Goal: Communication & Community: Answer question/provide support

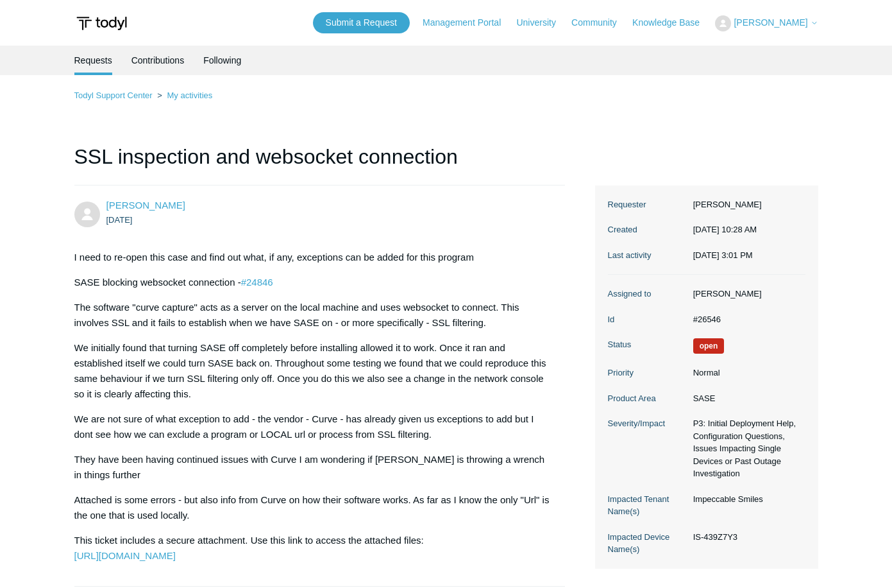
scroll to position [3694, 0]
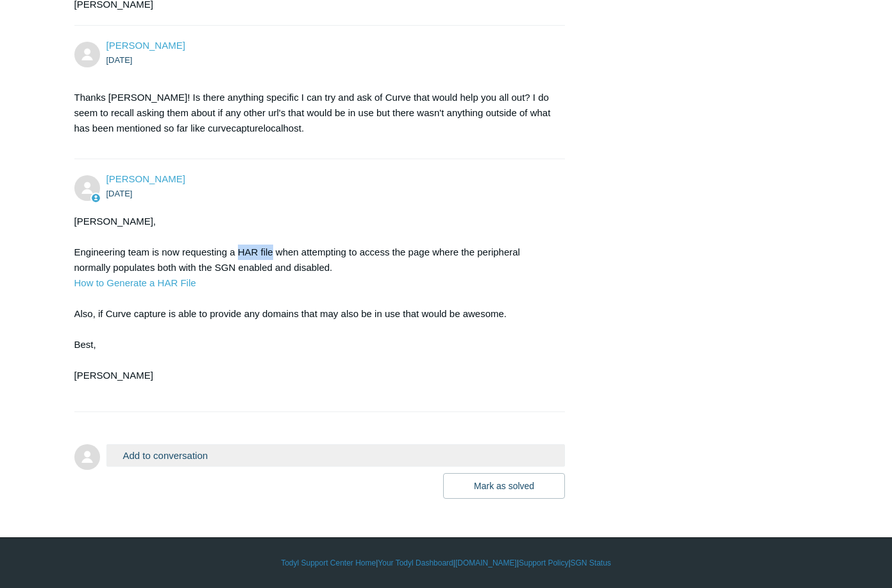
drag, startPoint x: 241, startPoint y: 346, endPoint x: 273, endPoint y: 350, distance: 33.0
click at [273, 350] on div "[PERSON_NAME], Engineering team is now requesting a HAR file when attempting to…" at bounding box center [313, 306] width 479 height 185
click at [321, 466] on button "Add to conversation" at bounding box center [335, 455] width 459 height 22
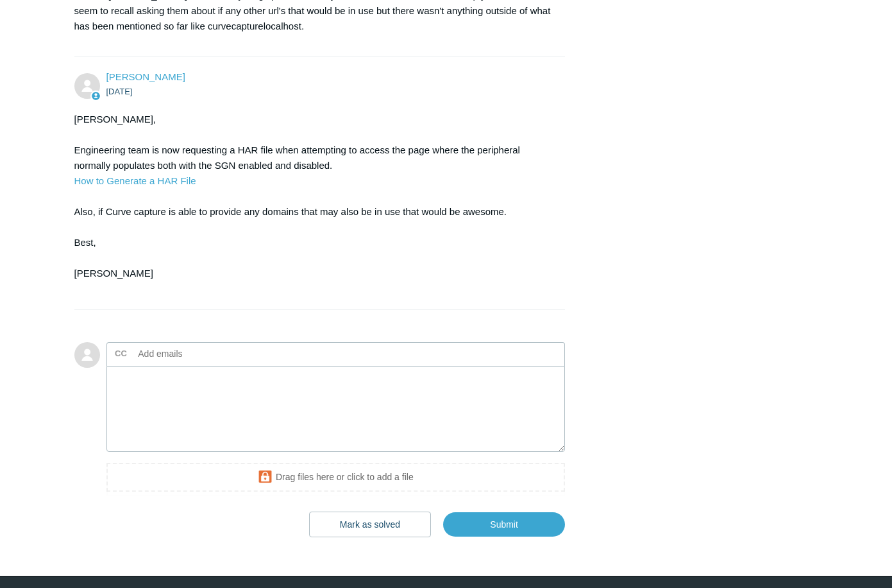
click at [321, 366] on ul "CC Add emails" at bounding box center [335, 354] width 459 height 24
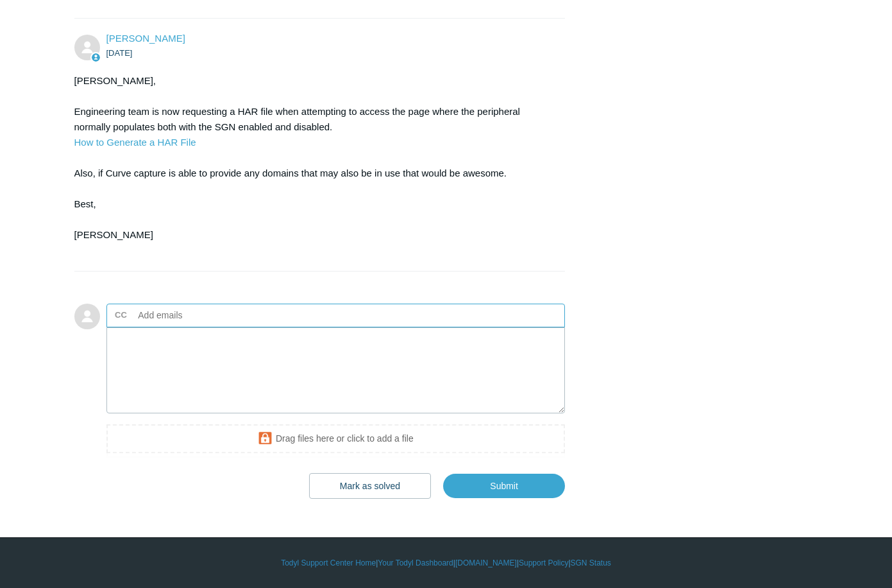
scroll to position [3918, 0]
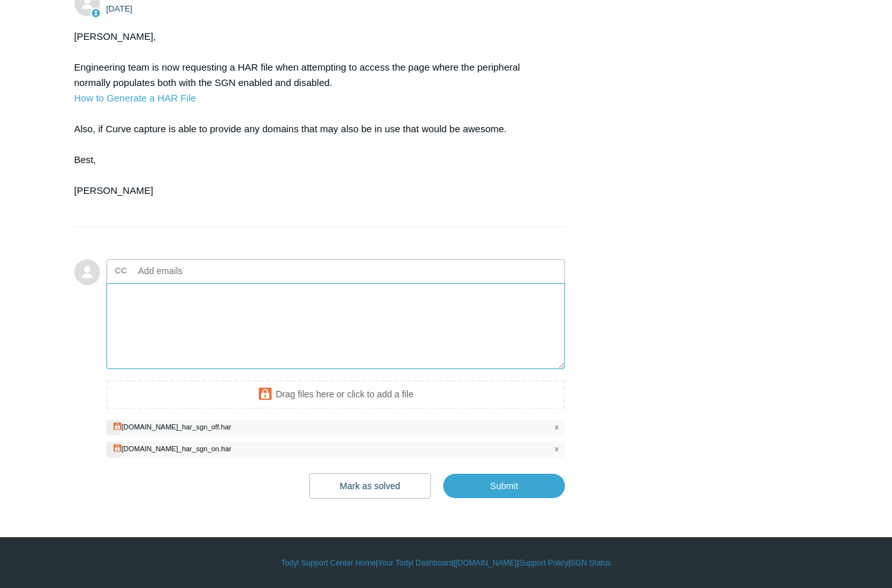
click at [323, 369] on textarea "Add your reply" at bounding box center [335, 326] width 459 height 87
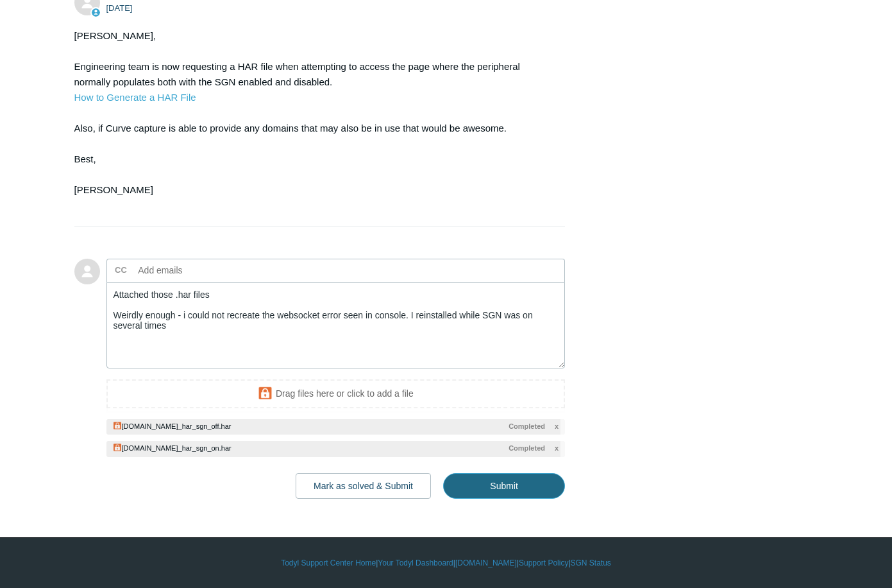
click at [485, 498] on input "Submit" at bounding box center [504, 486] width 122 height 26
type textarea "Attached those .har files Weirdly enough - i could not recreate the websocket e…"
